Goal: Information Seeking & Learning: Learn about a topic

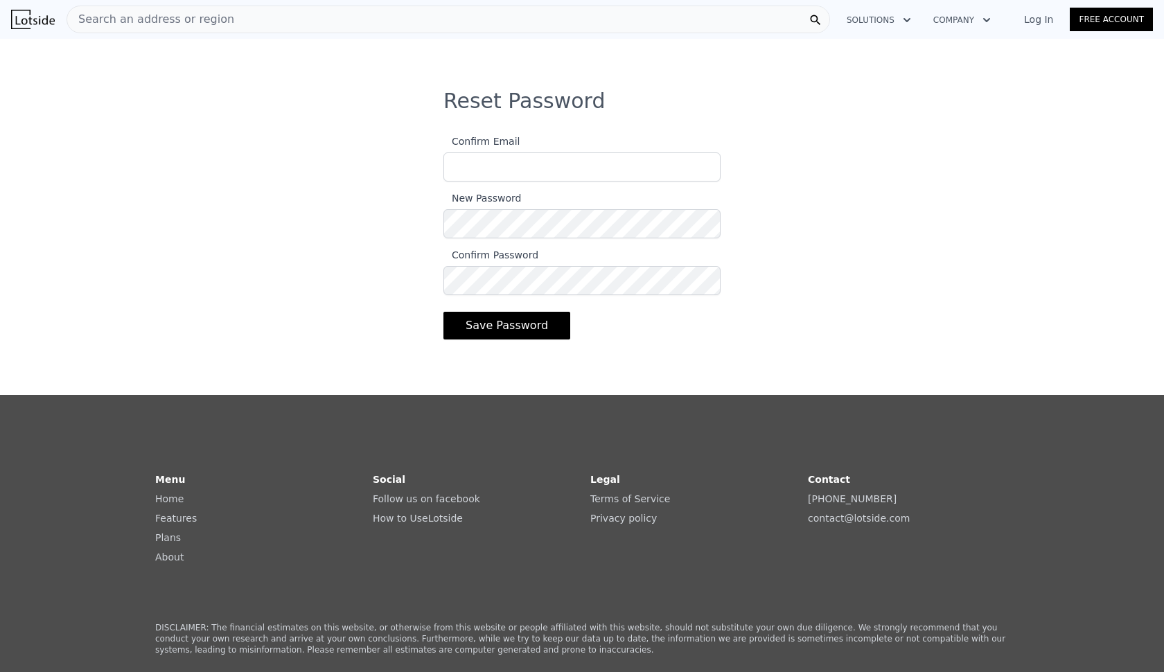
click at [469, 161] on input "Confirm Email" at bounding box center [582, 166] width 277 height 29
type input "[EMAIL_ADDRESS][DOMAIN_NAME]"
click at [468, 334] on button "Save Password" at bounding box center [507, 326] width 127 height 28
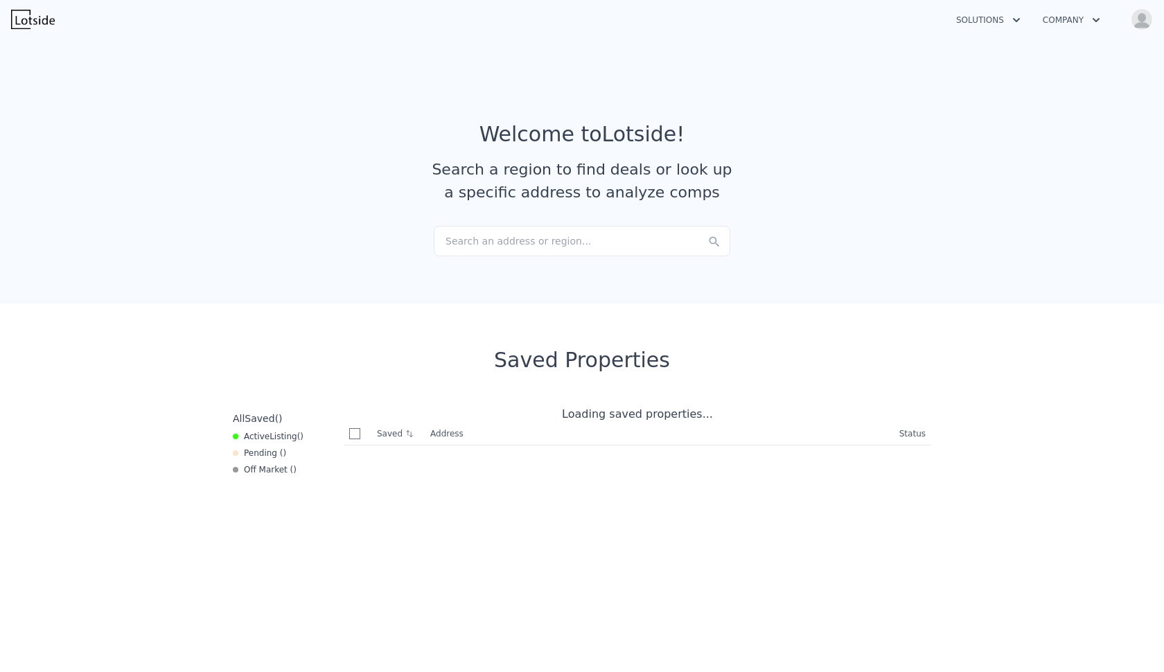
checkbox input "true"
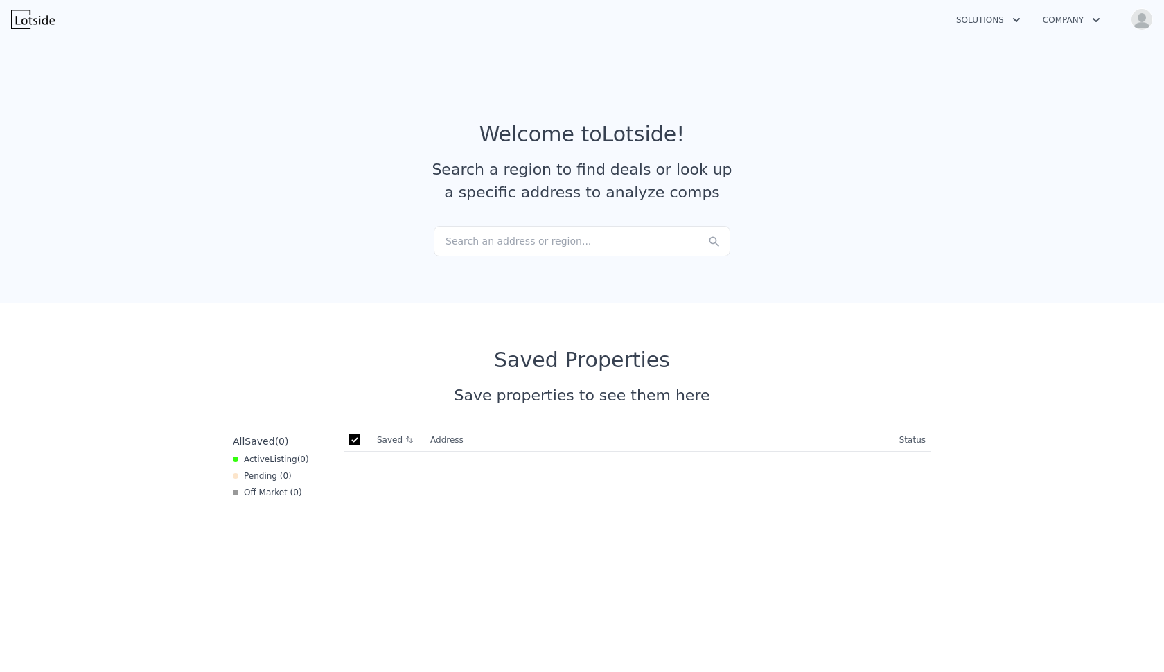
click at [444, 245] on div "Search an address or region..." at bounding box center [582, 241] width 297 height 30
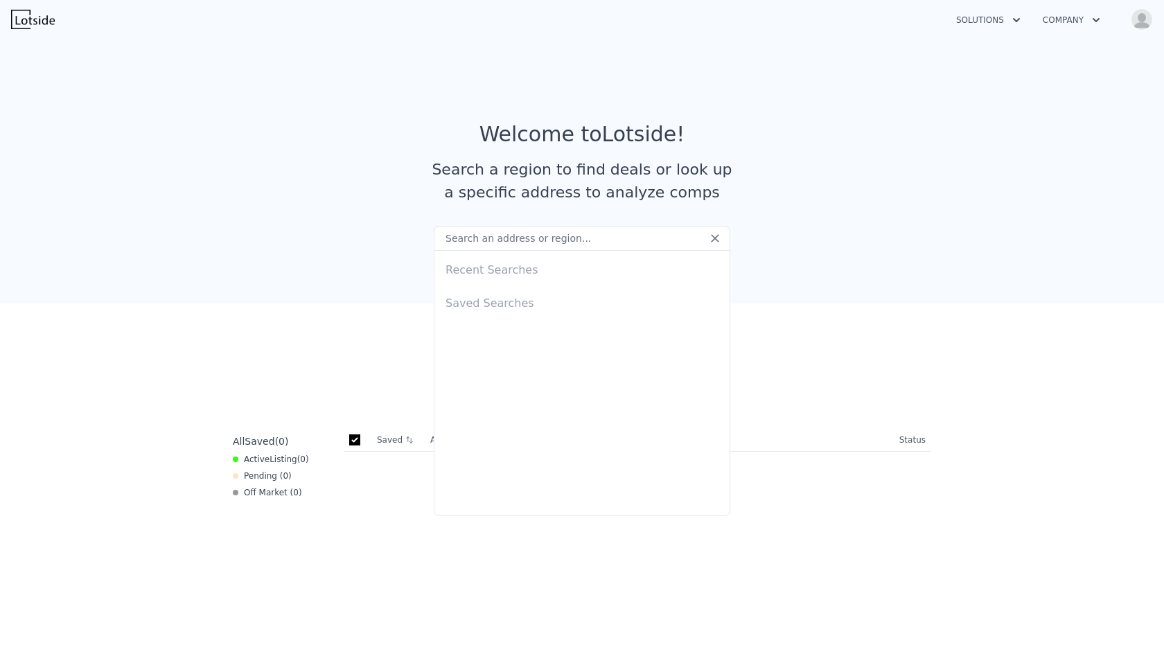
click at [445, 245] on input "text" at bounding box center [582, 238] width 297 height 25
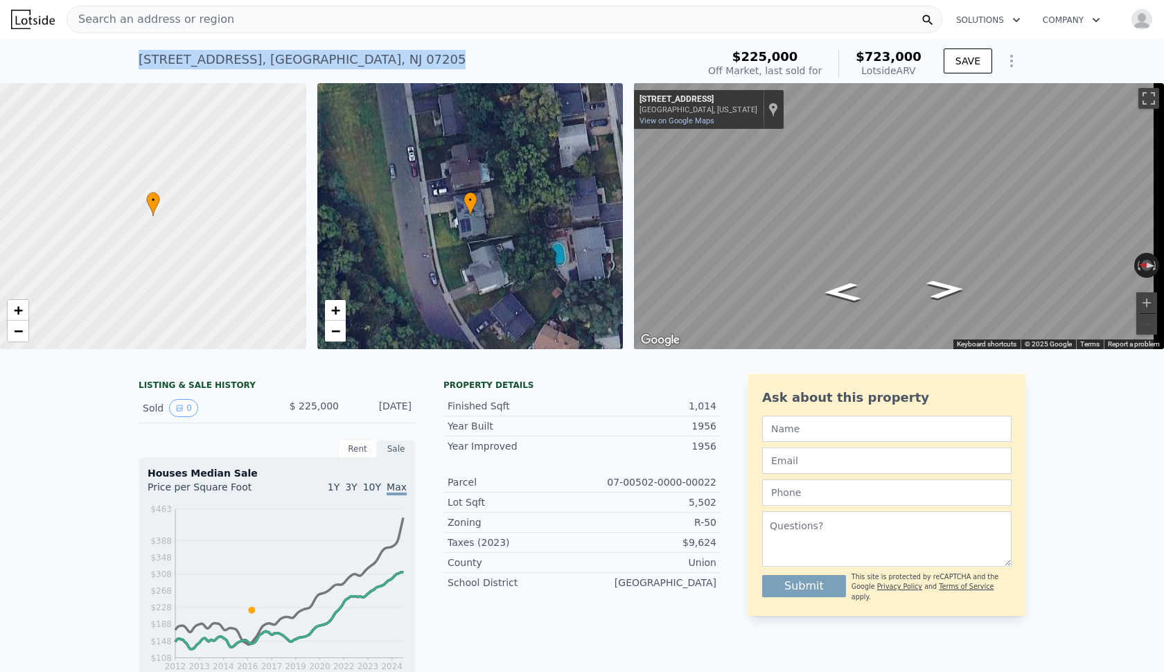
drag, startPoint x: 381, startPoint y: 63, endPoint x: 133, endPoint y: 61, distance: 247.5
click at [139, 61] on div "[STREET_ADDRESS]" at bounding box center [302, 59] width 327 height 19
copy div "[STREET_ADDRESS]"
click at [234, 24] on div "Search an address or region" at bounding box center [505, 20] width 876 height 28
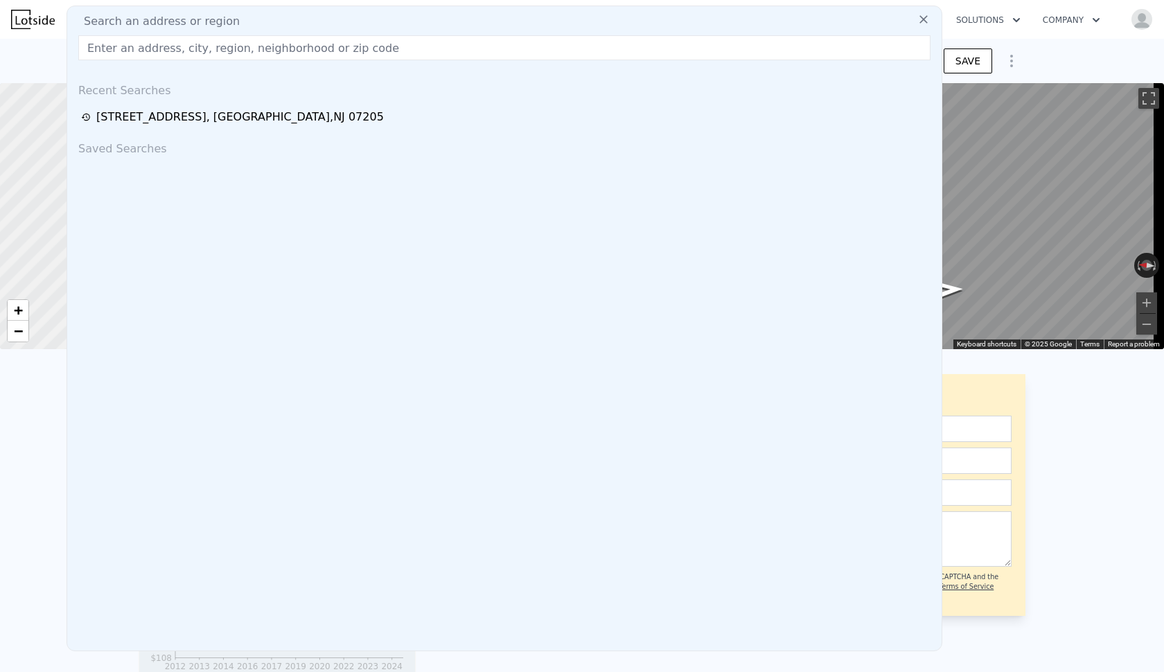
click at [249, 11] on div "Search an address or region Recent Searches [STREET_ADDRESS] Saved Searches" at bounding box center [505, 329] width 876 height 646
click at [112, 54] on input "text" at bounding box center [504, 47] width 853 height 25
paste input "148 Eastern Pkwy ≈ $536,800"
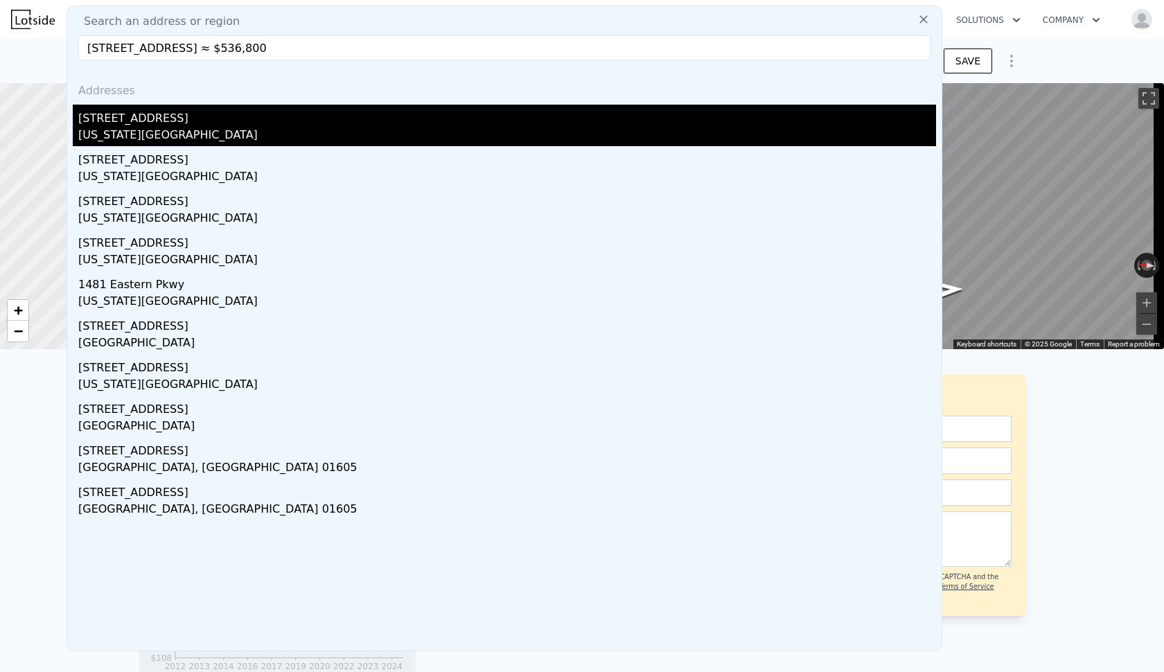
type input "148 Eastern Pkwy ≈ $536,800"
click at [103, 125] on div "[STREET_ADDRESS]" at bounding box center [507, 116] width 858 height 22
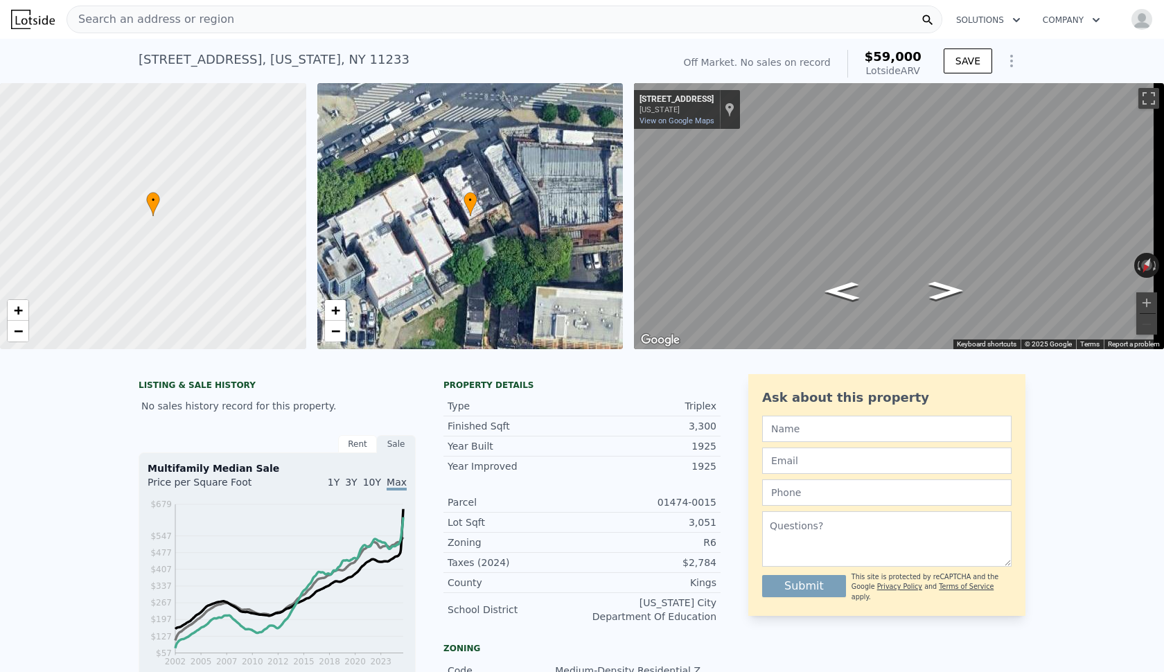
click at [80, 17] on span "Search an address or region" at bounding box center [150, 19] width 167 height 17
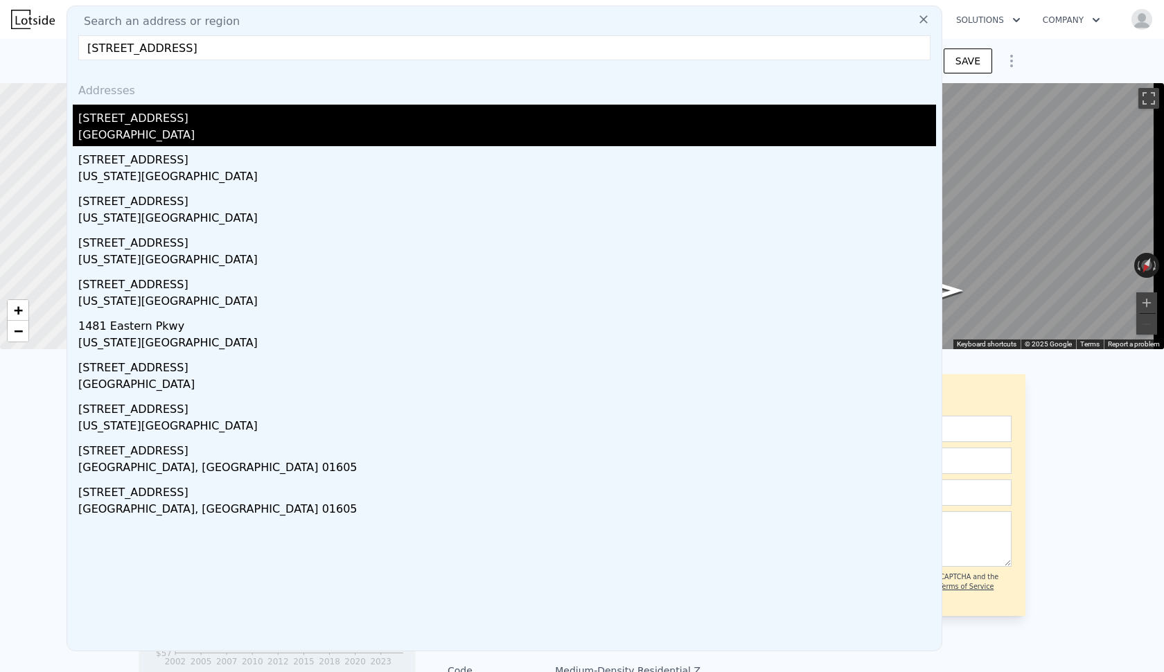
type input "[STREET_ADDRESS]"
click at [110, 113] on div "[STREET_ADDRESS]" at bounding box center [507, 116] width 858 height 22
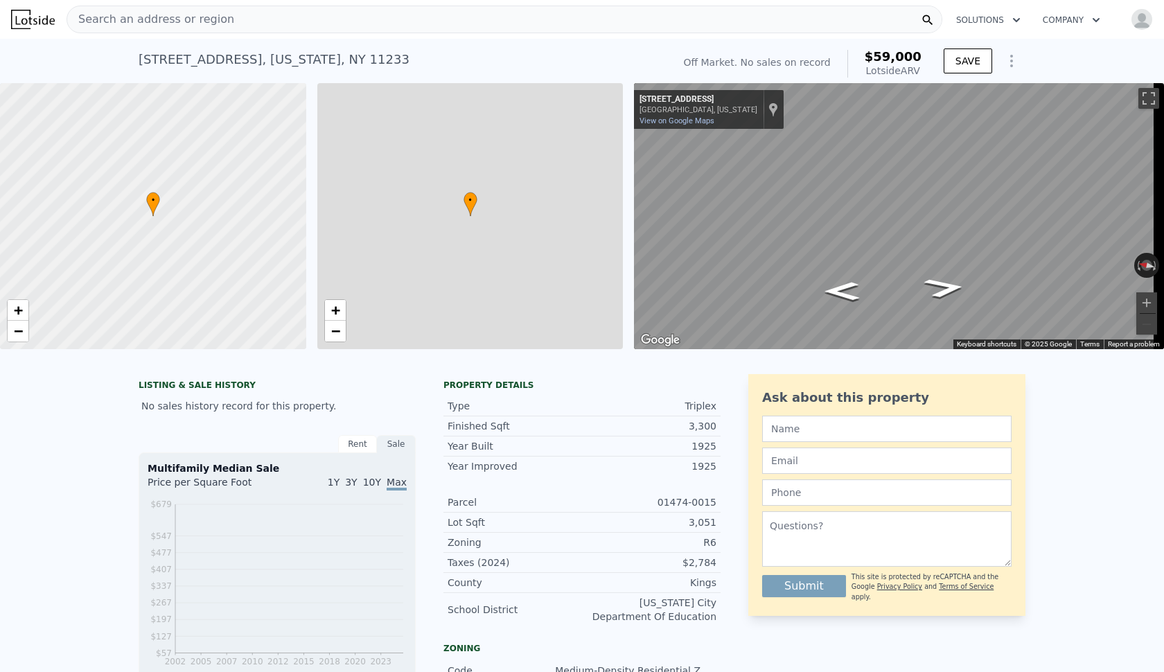
type input "$ 59,000"
type input "8"
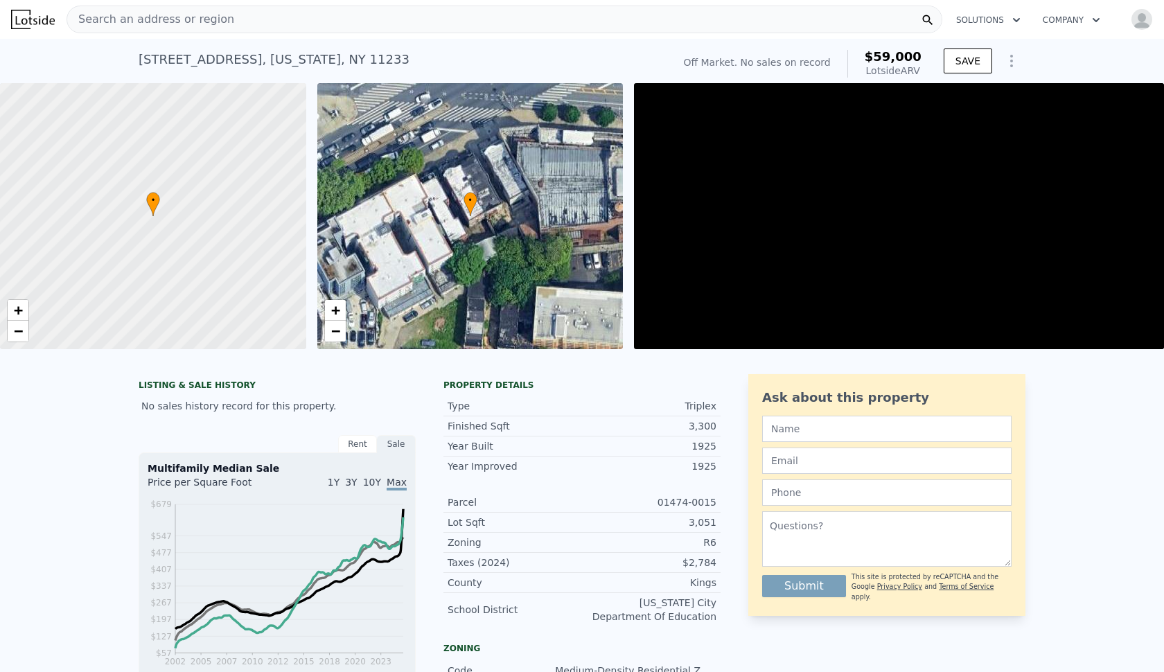
type input "0.5"
type input "4400"
type input "3250"
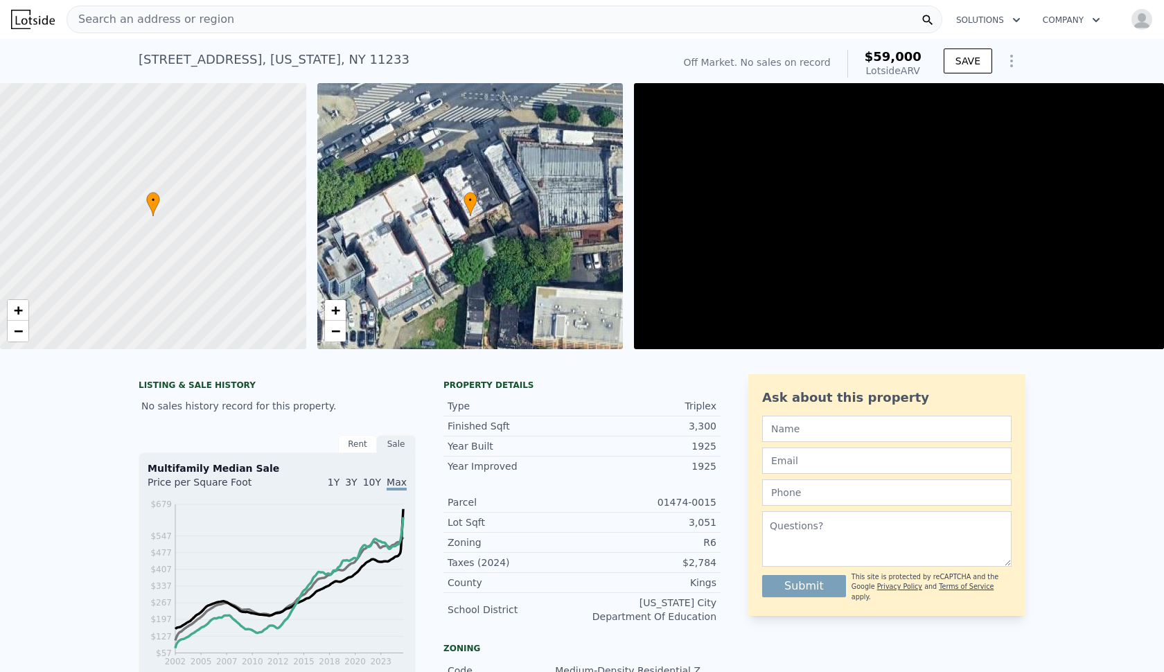
type input "3250"
type input "$ 30,000"
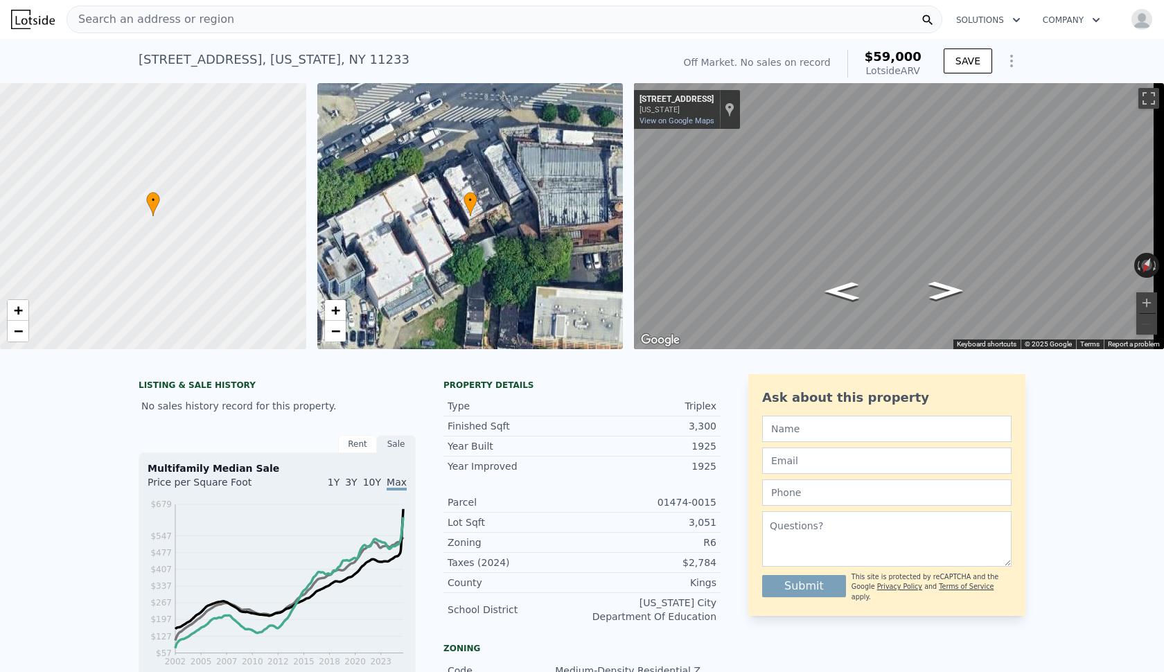
click at [245, 21] on div "Search an address or region" at bounding box center [505, 20] width 876 height 28
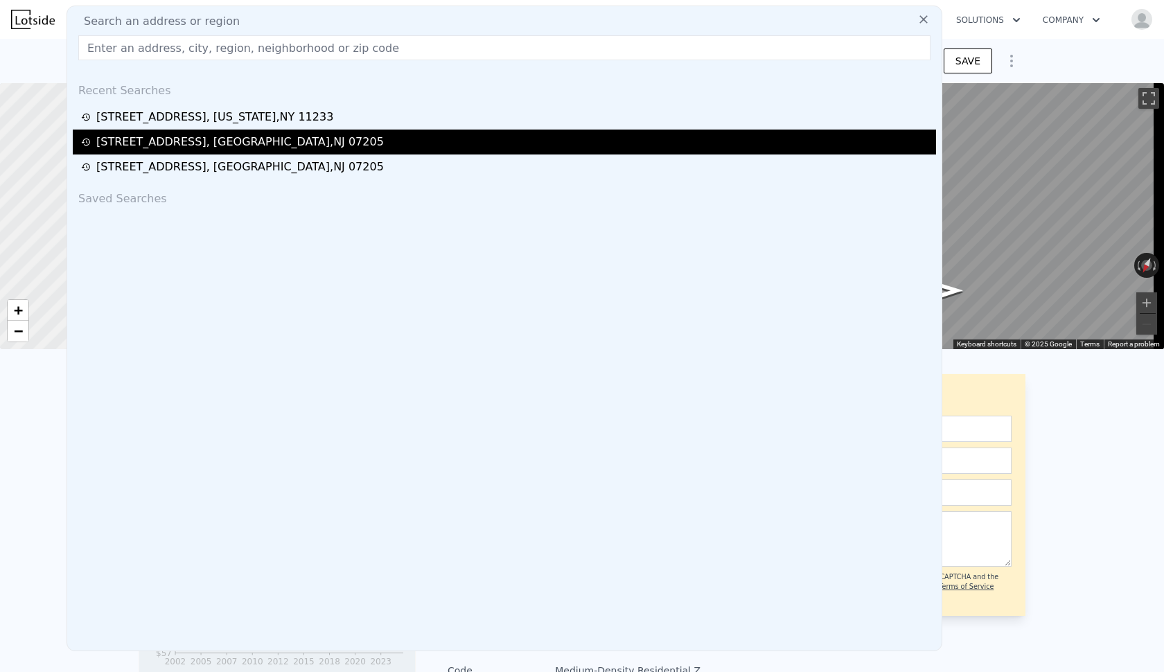
click at [180, 136] on div "148 Eastern Pkwy , Union County , NJ 07205" at bounding box center [240, 142] width 288 height 17
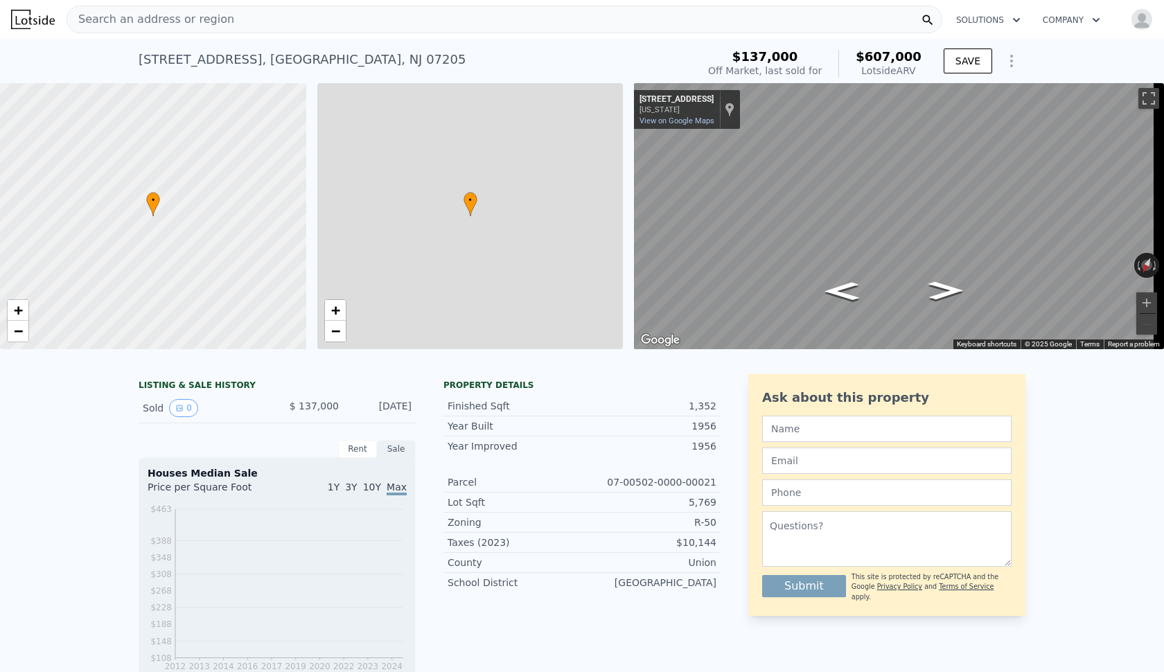
type input "$ 607,000"
type input "5"
type input "3"
type input "4"
type input "1.5"
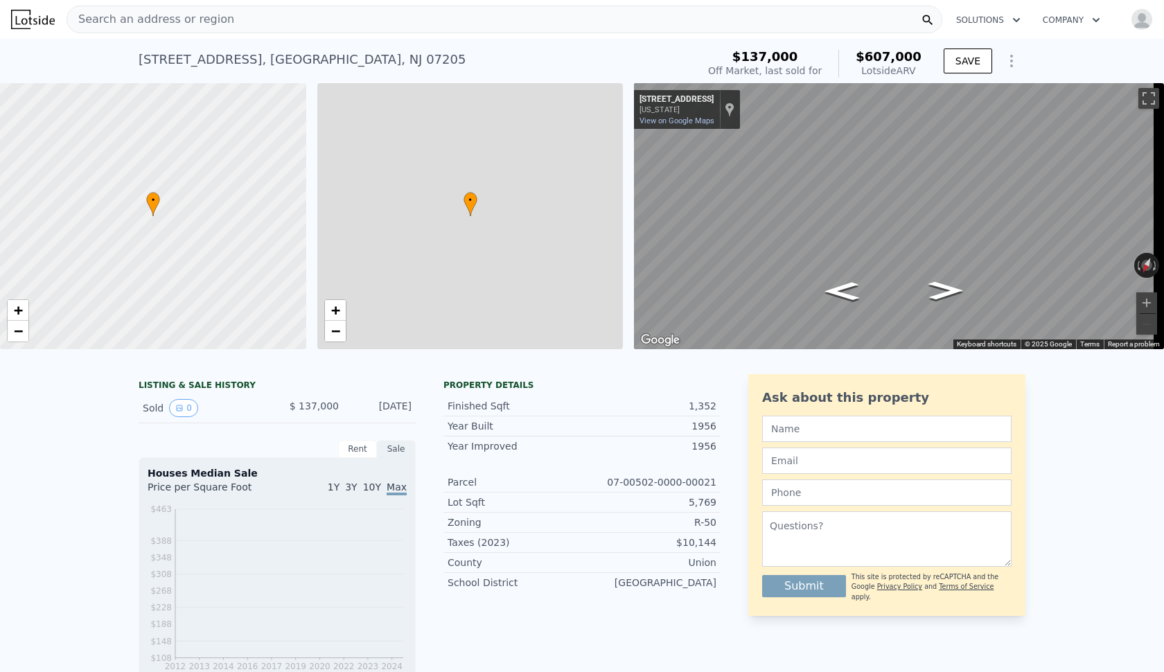
type input "2"
type input "1272"
type input "1600"
type input "4225"
type input "7035"
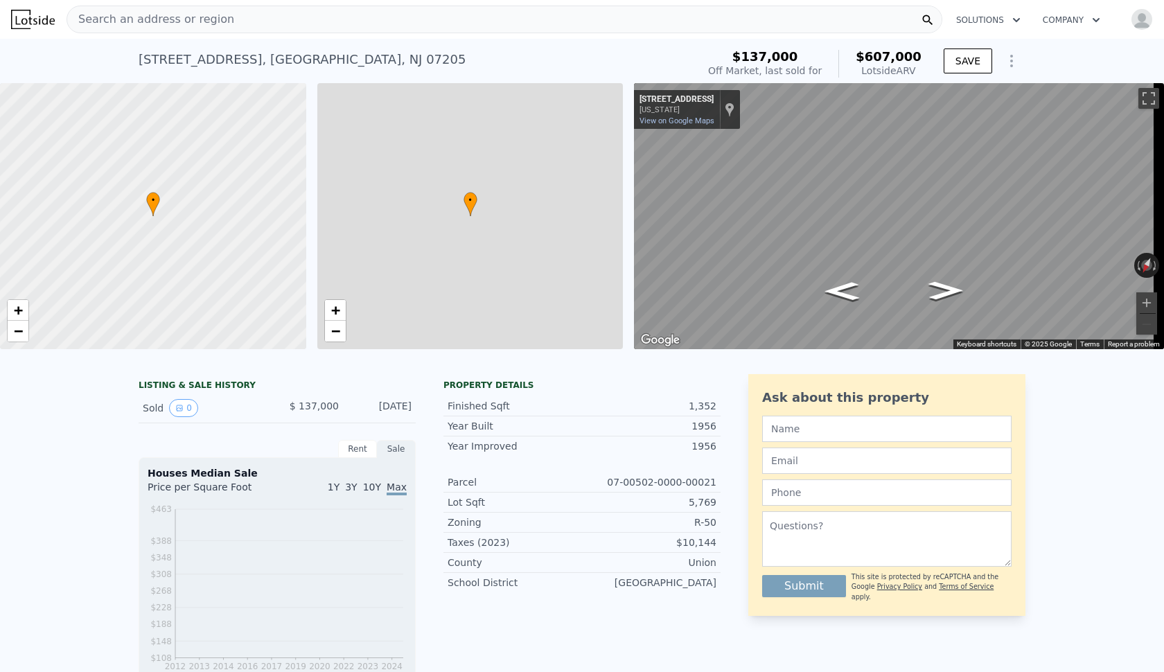
type input "$ 420,131"
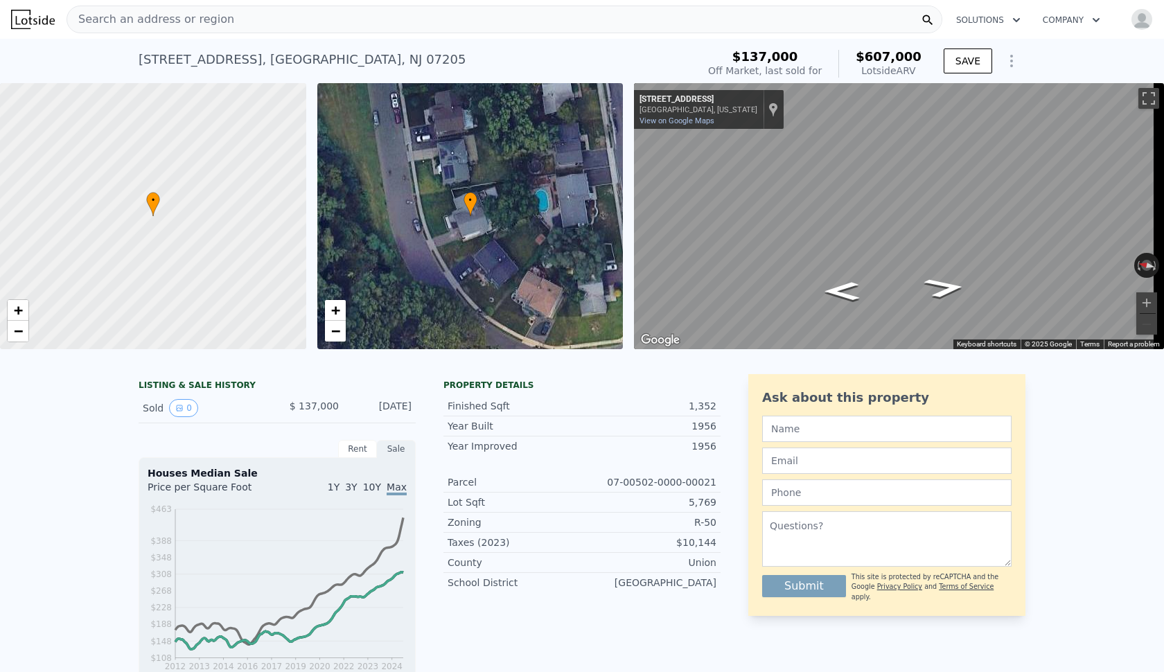
click at [868, 44] on div "$137,000 Off Market, last sold for $607,000 Lotside ARV" at bounding box center [815, 63] width 225 height 39
click at [875, 65] on div "Lotside ARV" at bounding box center [889, 71] width 66 height 14
click at [71, 17] on span "Search an address or region" at bounding box center [150, 19] width 167 height 17
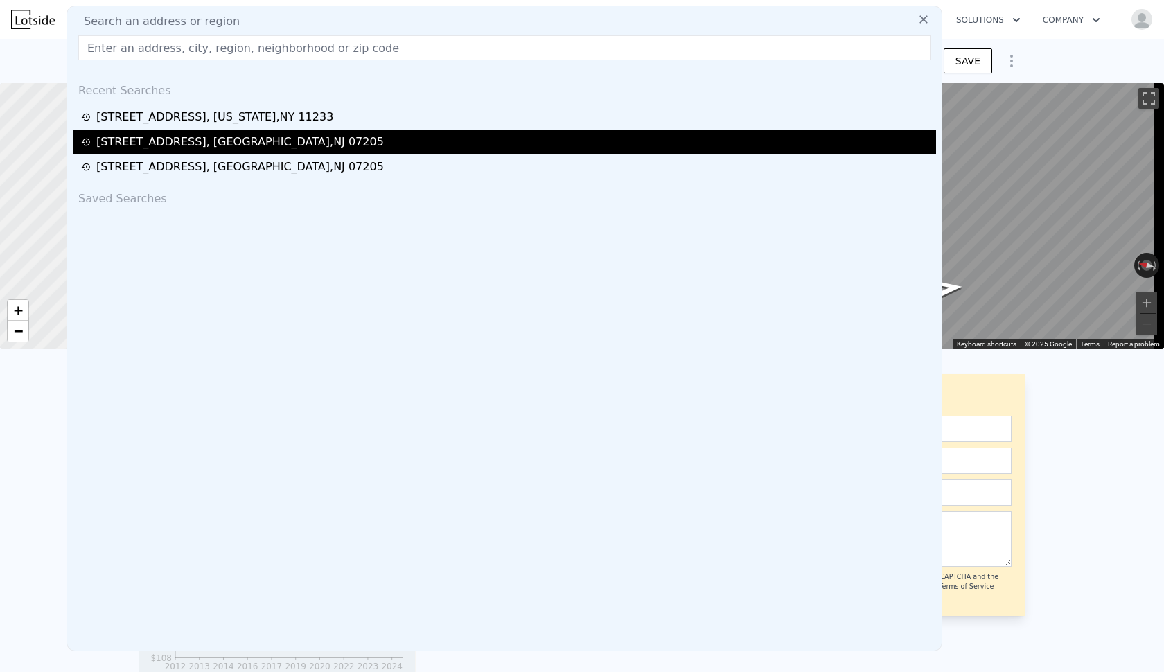
click at [144, 151] on div "148 Eastern Pkwy , Union County , NJ 07205" at bounding box center [505, 142] width 864 height 25
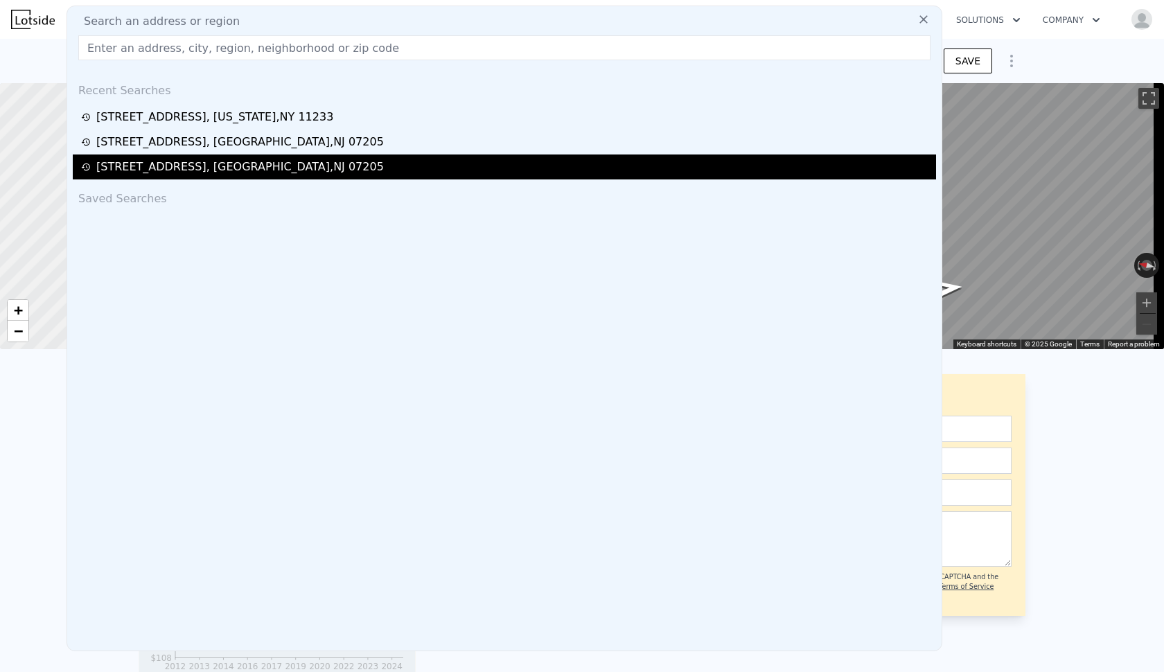
click at [143, 164] on div "142 Eastern Pkwy , Union County , NJ 07205" at bounding box center [240, 167] width 288 height 17
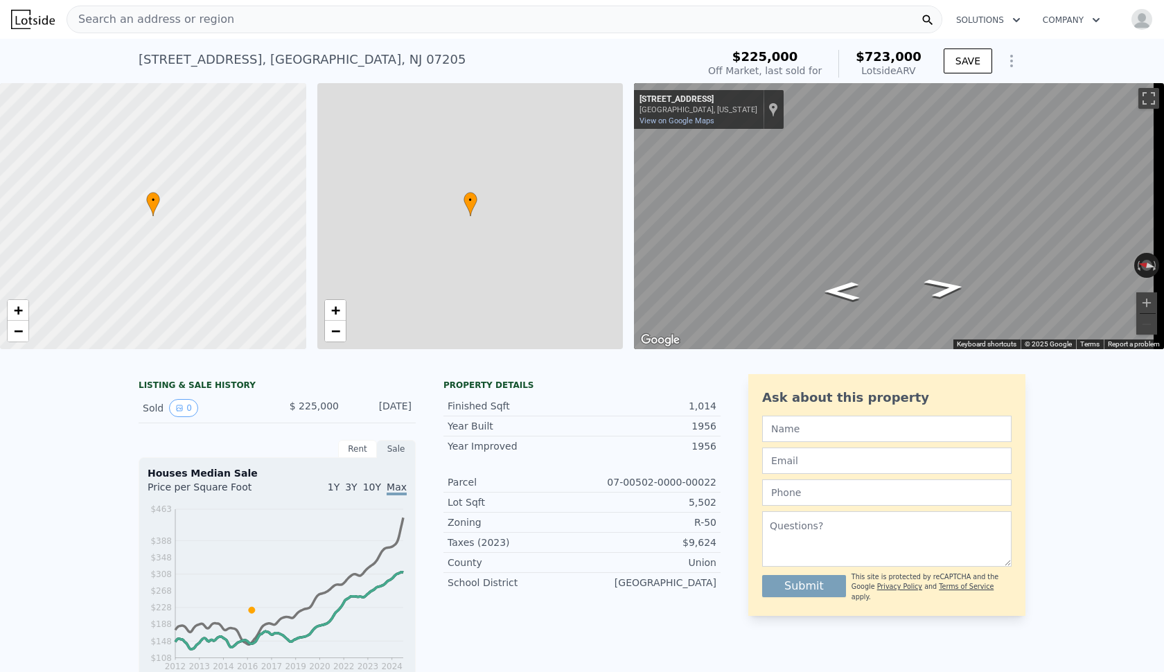
type input "$ 723,000"
type input "3"
type input "2"
type input "1272"
type input "7035"
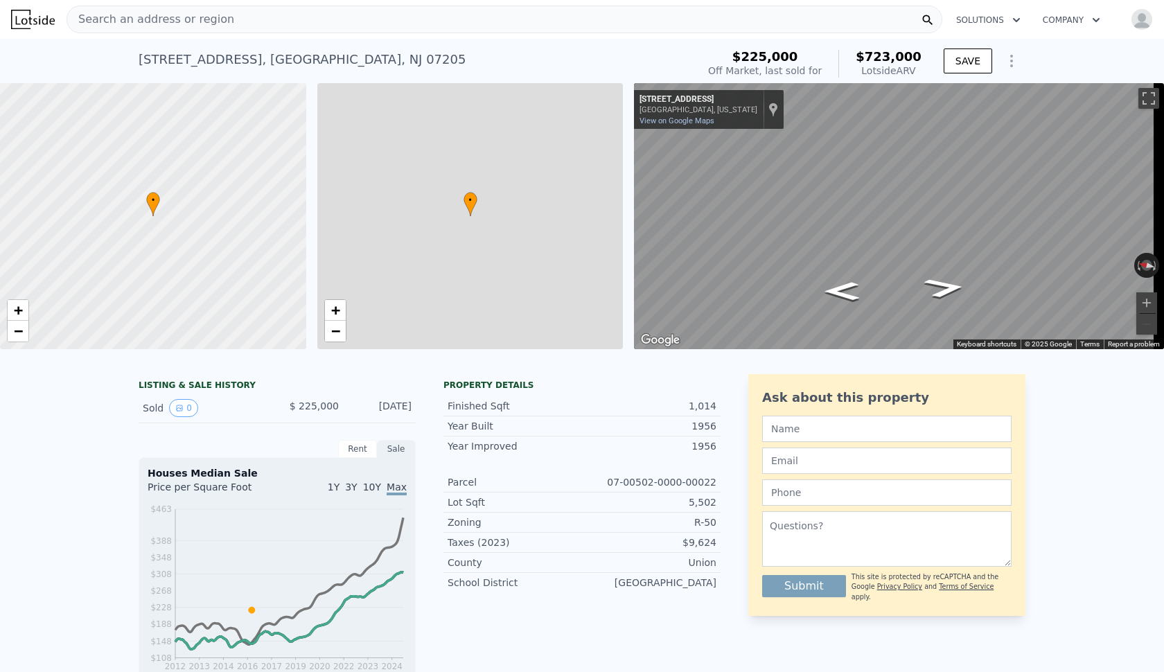
type input "$ 436,334"
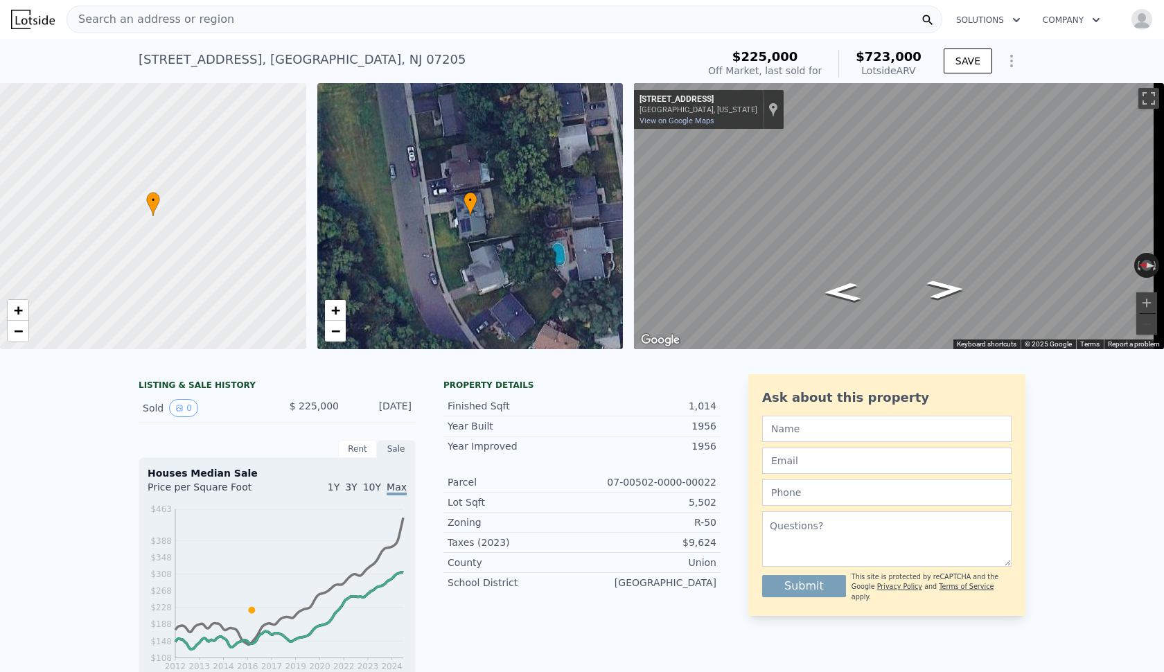
click at [894, 67] on div "Lotside ARV" at bounding box center [889, 71] width 66 height 14
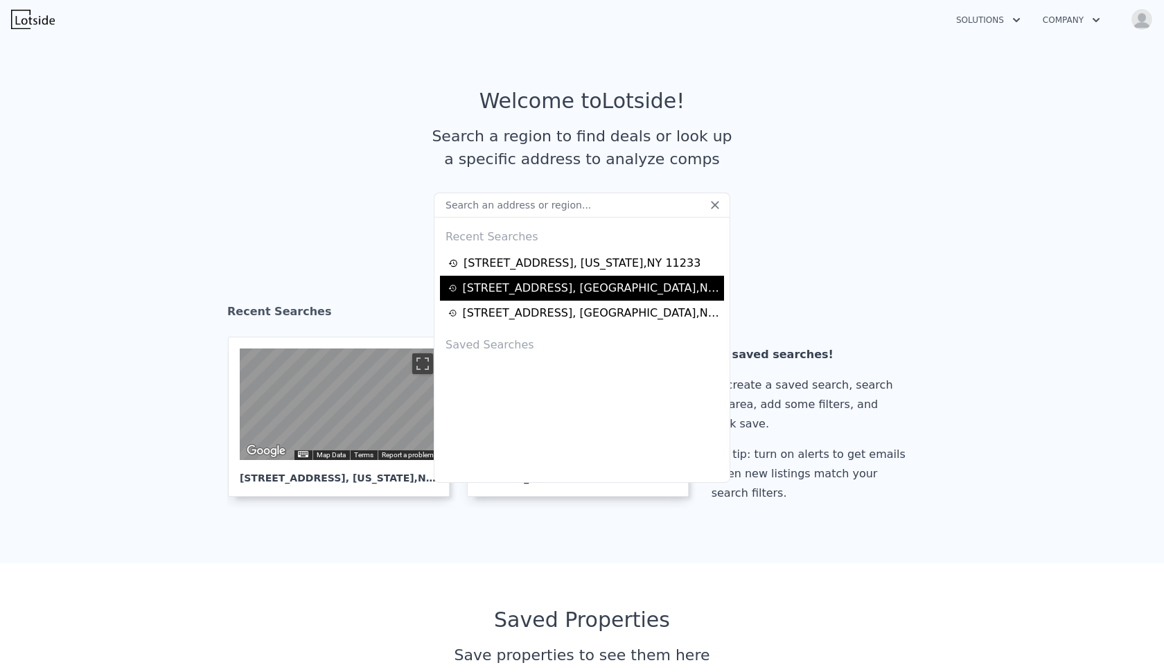
click at [552, 291] on div "[STREET_ADDRESS]" at bounding box center [591, 288] width 257 height 17
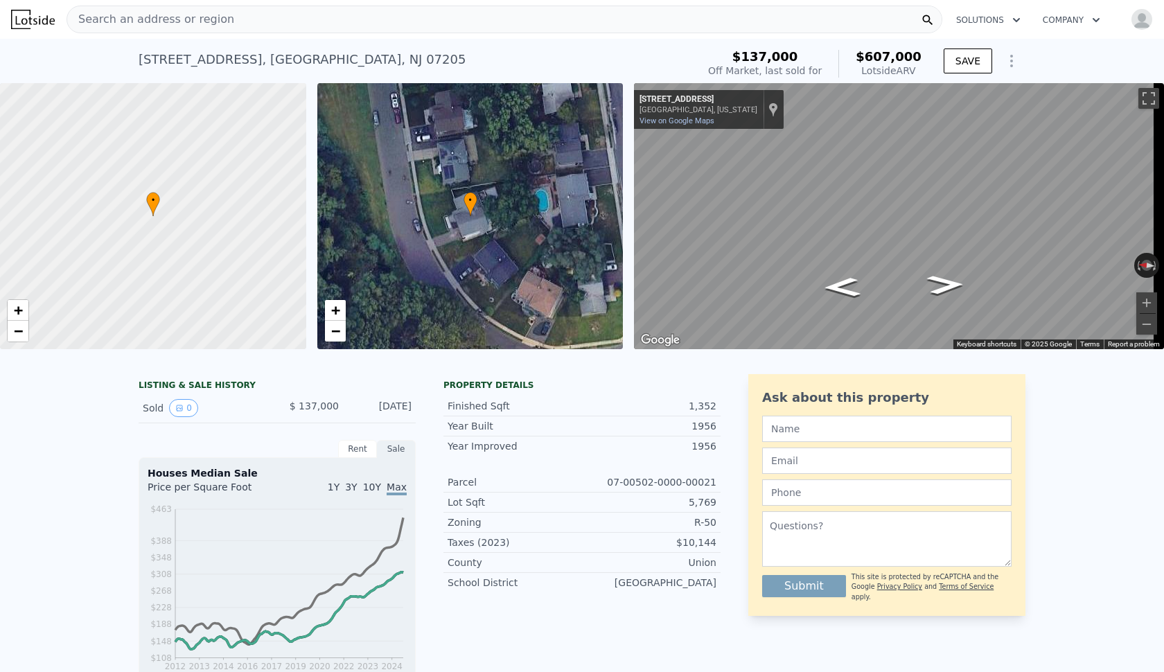
click at [457, 223] on div "• + −" at bounding box center [470, 216] width 306 height 266
drag, startPoint x: 417, startPoint y: 268, endPoint x: 426, endPoint y: 265, distance: 9.4
click at [419, 268] on div "• + −" at bounding box center [470, 216] width 306 height 266
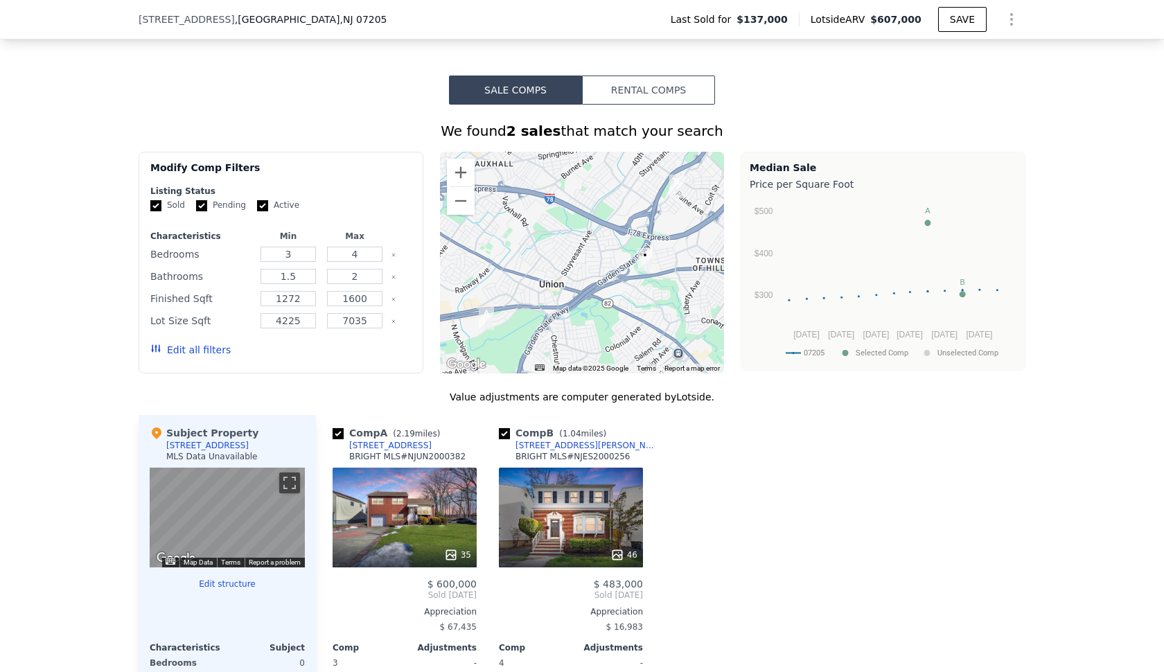
scroll to position [823, 0]
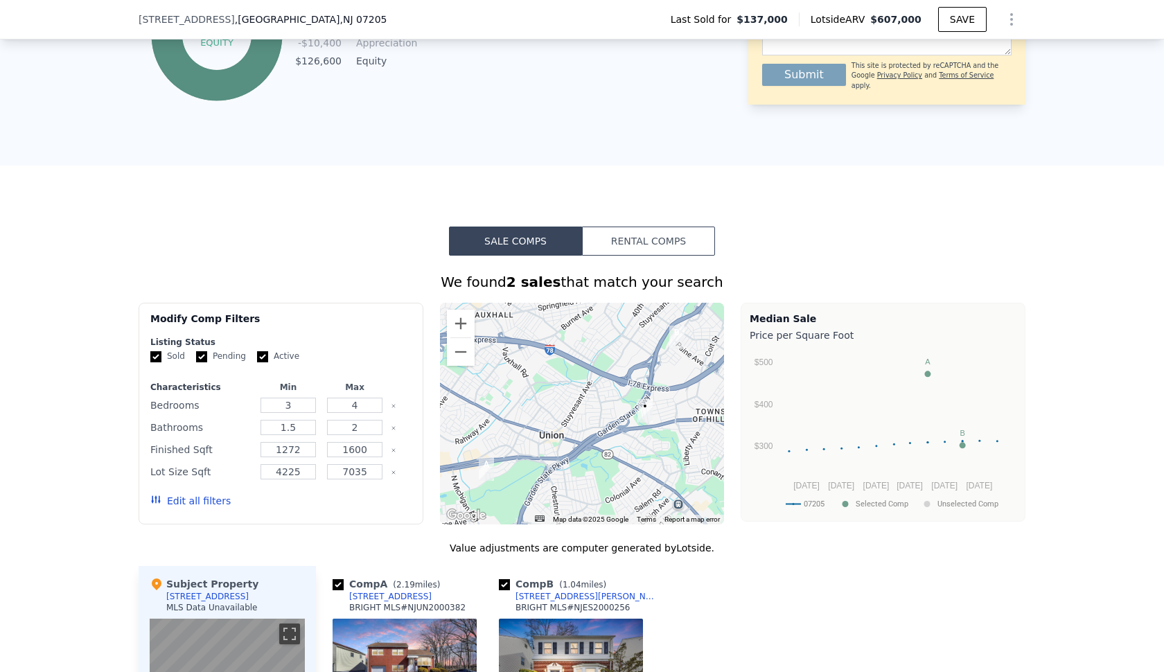
click at [897, 22] on span "$607,000" at bounding box center [896, 19] width 51 height 11
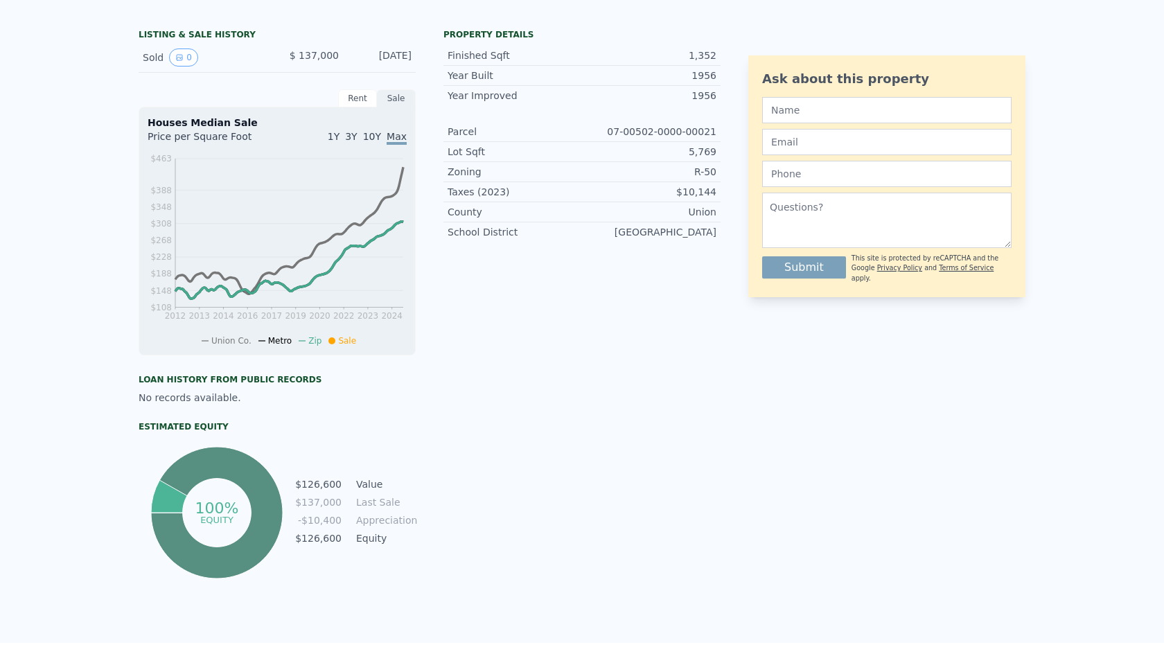
scroll to position [0, 0]
